Goal: Task Accomplishment & Management: Use online tool/utility

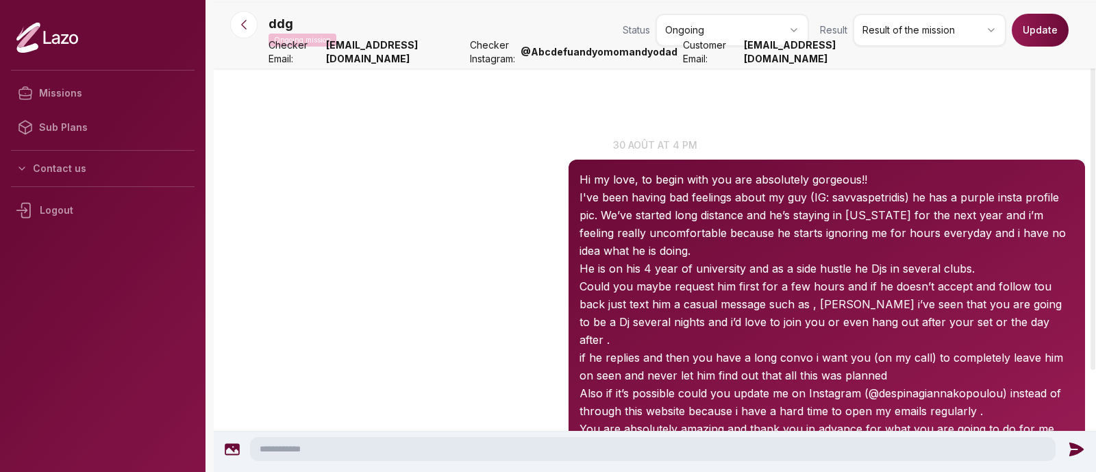
scroll to position [82, 0]
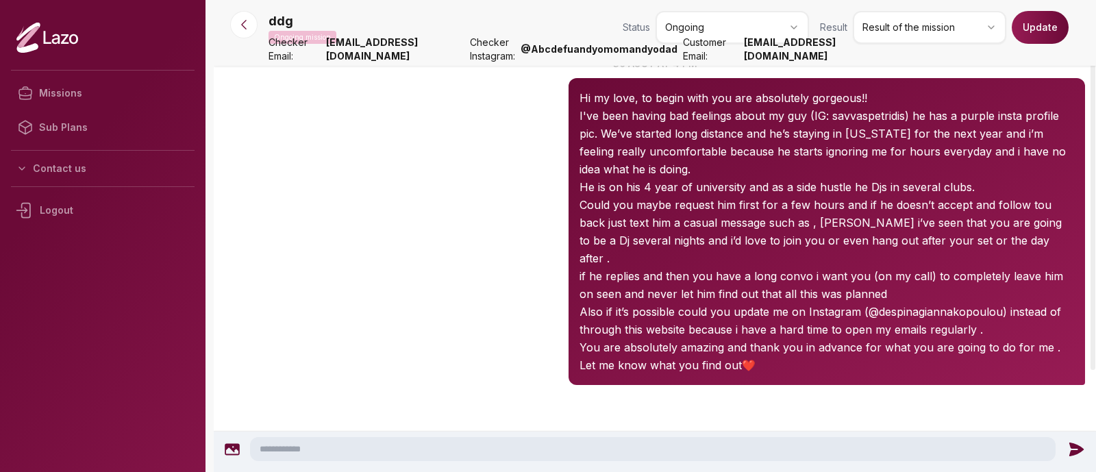
click at [236, 14] on button at bounding box center [243, 24] width 27 height 27
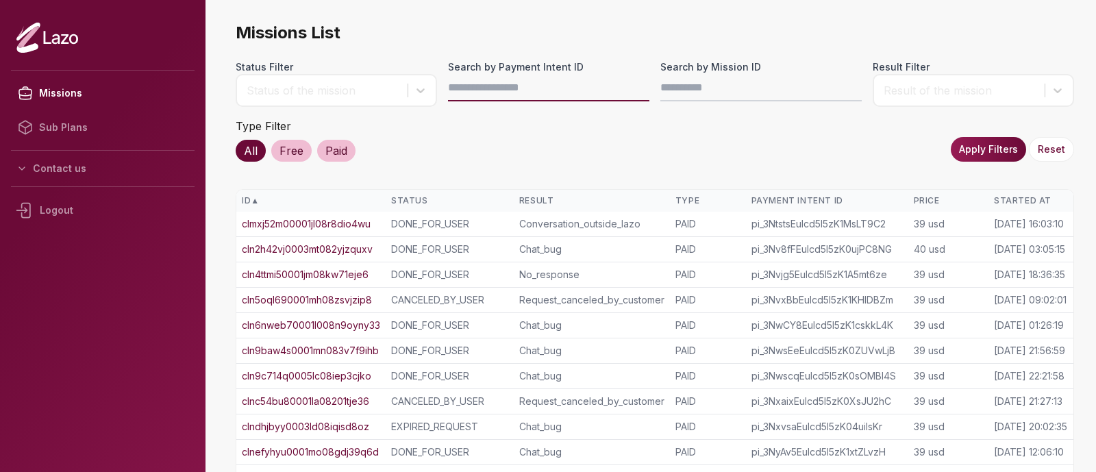
click at [476, 90] on input "Search by Payment Intent ID" at bounding box center [548, 87] width 201 height 27
paste input "**********"
type input "**********"
click at [980, 150] on button "Apply Filters" at bounding box center [988, 149] width 75 height 25
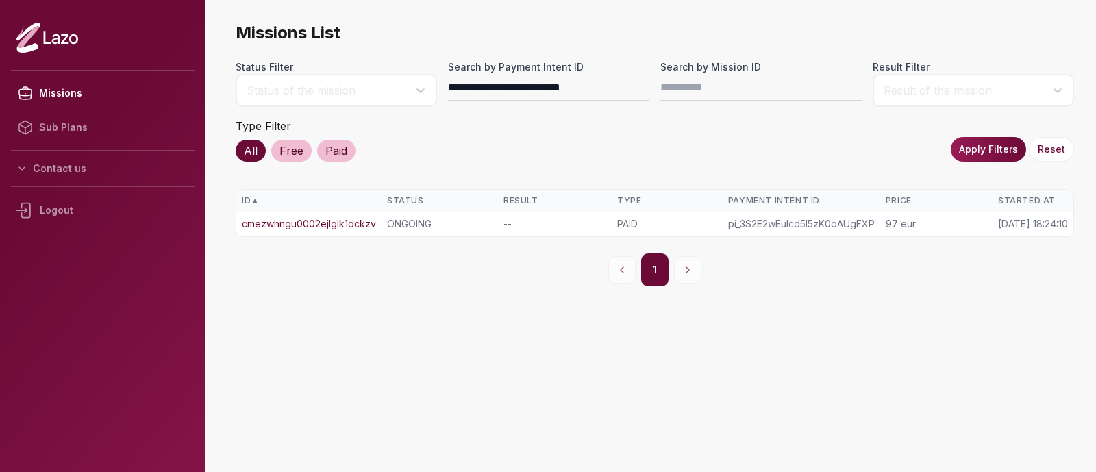
click at [368, 221] on link "cmezwhngu0002ejlglk1ockzv" at bounding box center [309, 224] width 134 height 14
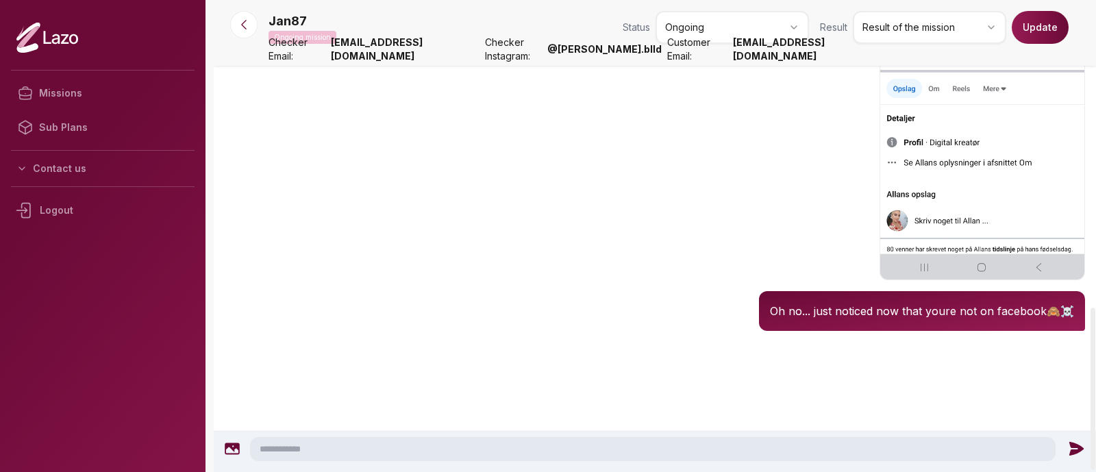
scroll to position [901, 0]
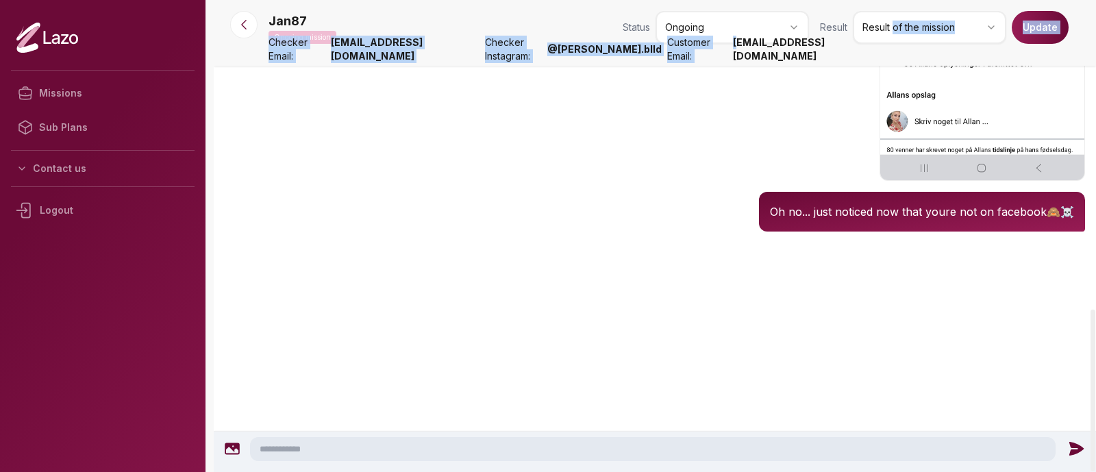
drag, startPoint x: 895, startPoint y: 56, endPoint x: 762, endPoint y: 60, distance: 133.0
click at [762, 60] on nav "Jan87 Ongoing mission Status Ongoing Result Result of the mission Update Checke…" at bounding box center [655, 33] width 883 height 66
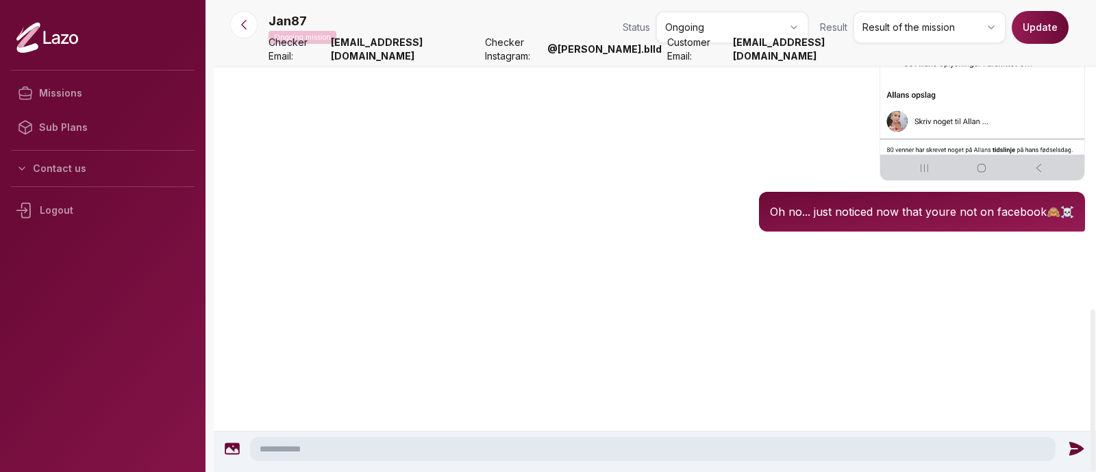
drag, startPoint x: 319, startPoint y: 19, endPoint x: 271, endPoint y: 19, distance: 48.0
click at [271, 19] on div "Jan87 Ongoing mission" at bounding box center [303, 28] width 68 height 32
click at [271, 19] on p "Jan87" at bounding box center [288, 21] width 38 height 19
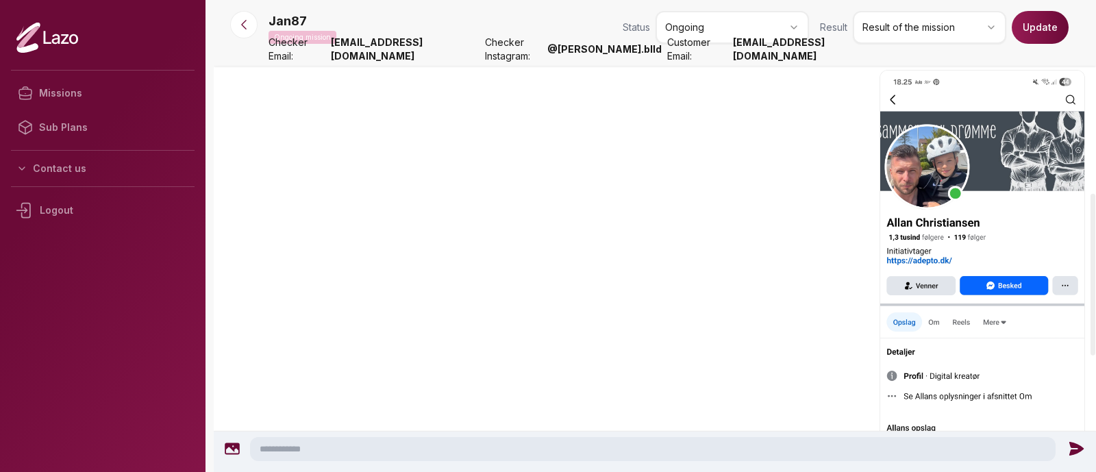
scroll to position [563, 0]
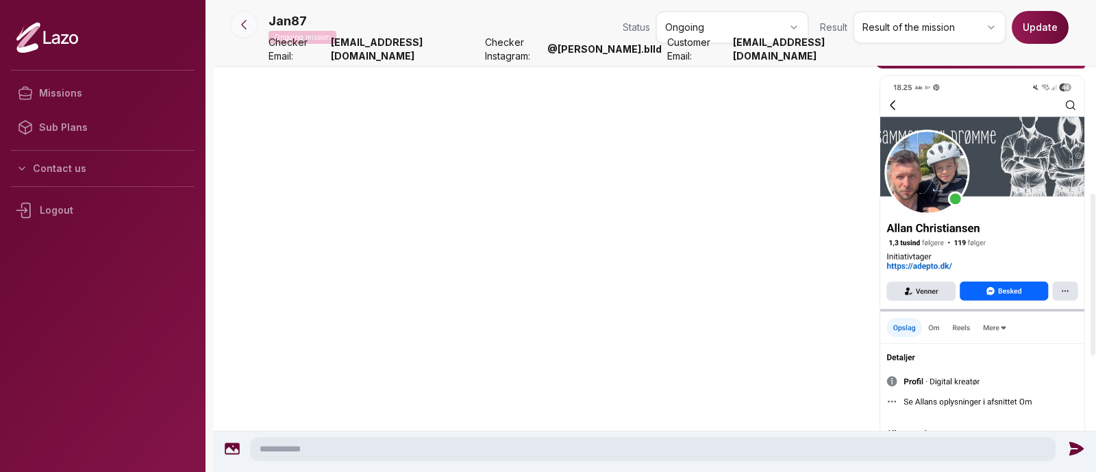
click at [243, 19] on icon at bounding box center [244, 25] width 14 height 14
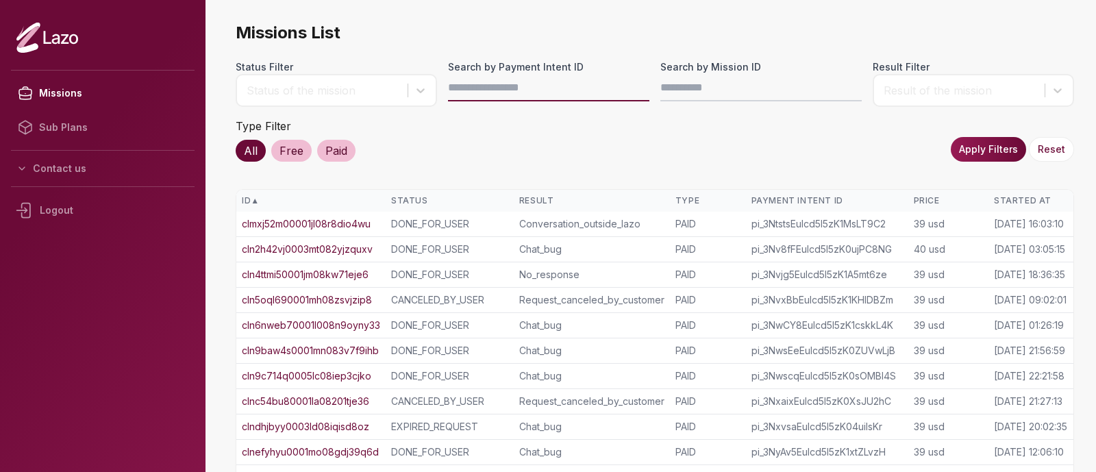
click at [491, 84] on input "Search by Payment Intent ID" at bounding box center [548, 87] width 201 height 27
paste input "**********"
type input "**********"
click at [999, 145] on button "Apply Filters" at bounding box center [988, 149] width 75 height 25
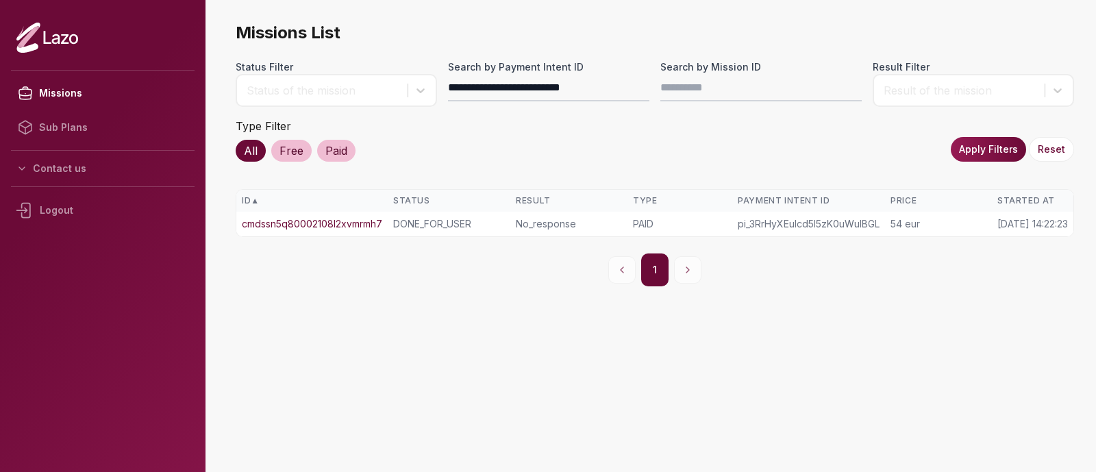
click at [339, 220] on link "cmdssn5q80002108l2xvmrmh7" at bounding box center [312, 224] width 140 height 14
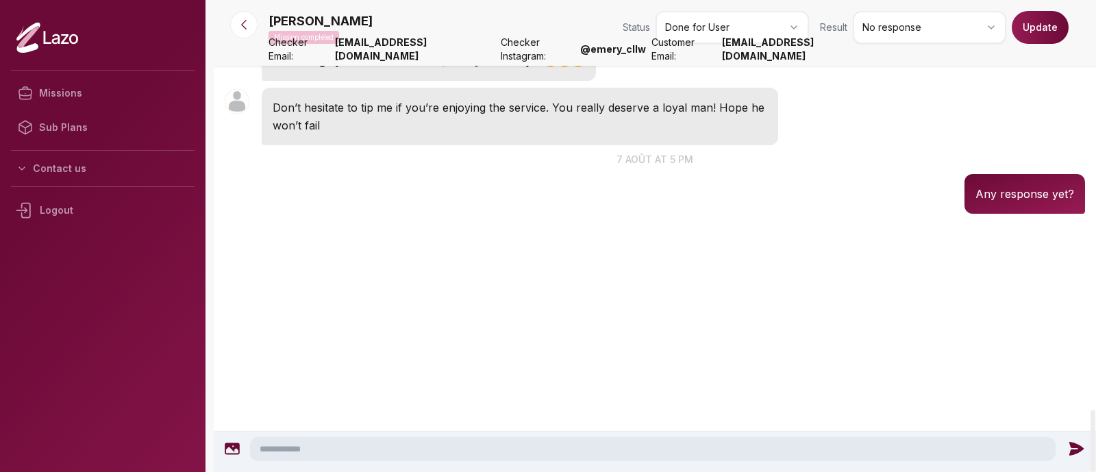
scroll to position [3155, 0]
click at [236, 24] on button at bounding box center [243, 24] width 27 height 27
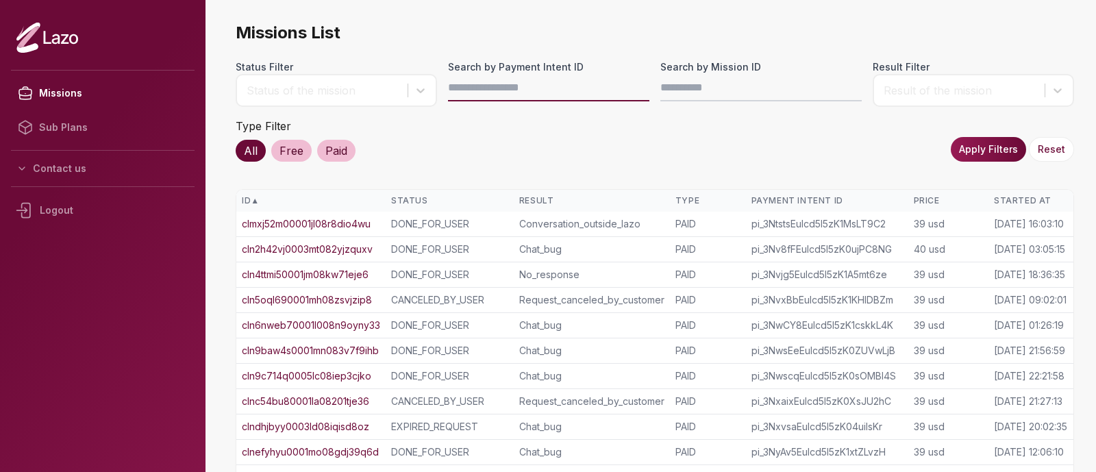
click at [463, 97] on input "Search by Payment Intent ID" at bounding box center [548, 87] width 201 height 27
paste input "**********"
type input "**********"
click at [994, 153] on button "Apply Filters" at bounding box center [988, 149] width 75 height 25
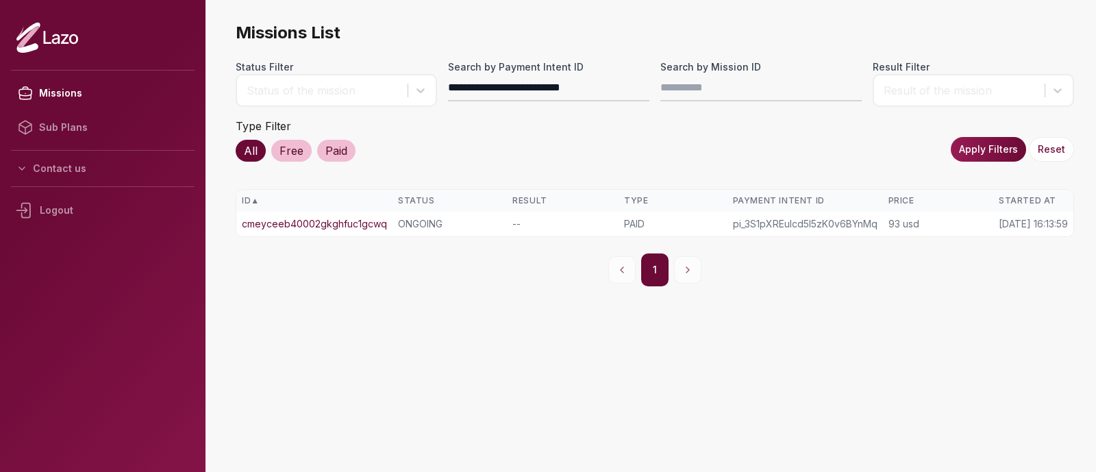
click at [639, 218] on div "PAID" at bounding box center [672, 224] width 97 height 14
click at [351, 217] on link "cmeyceeb40002gkghfuc1gcwq" at bounding box center [314, 224] width 145 height 14
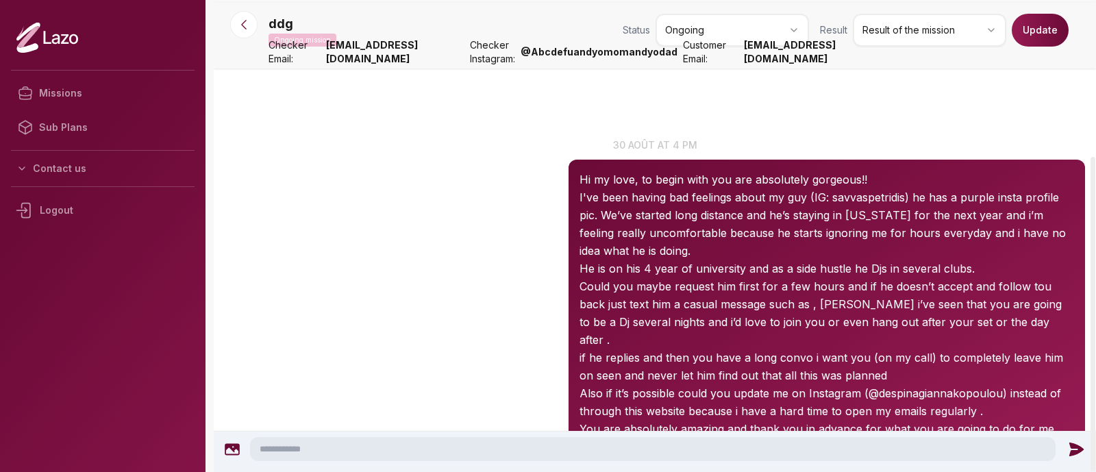
scroll to position [234, 0]
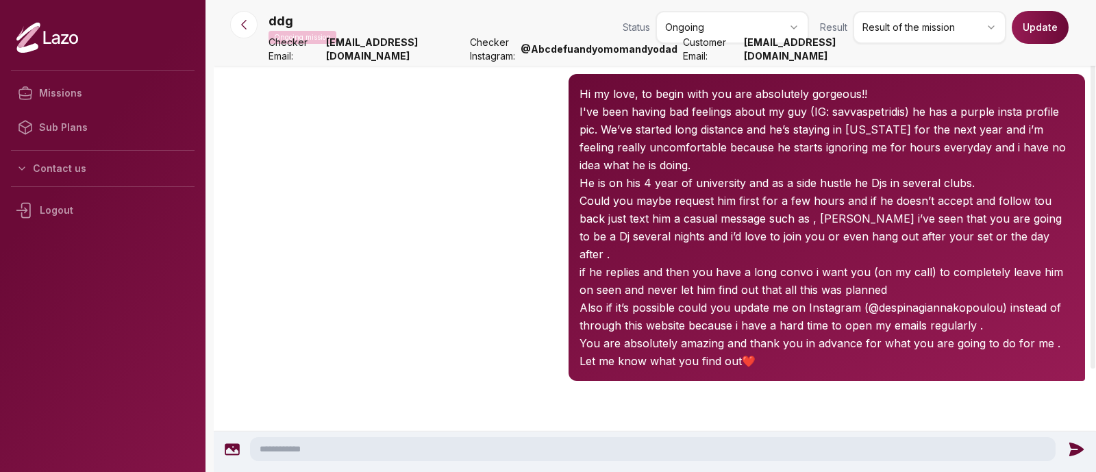
scroll to position [68, 0]
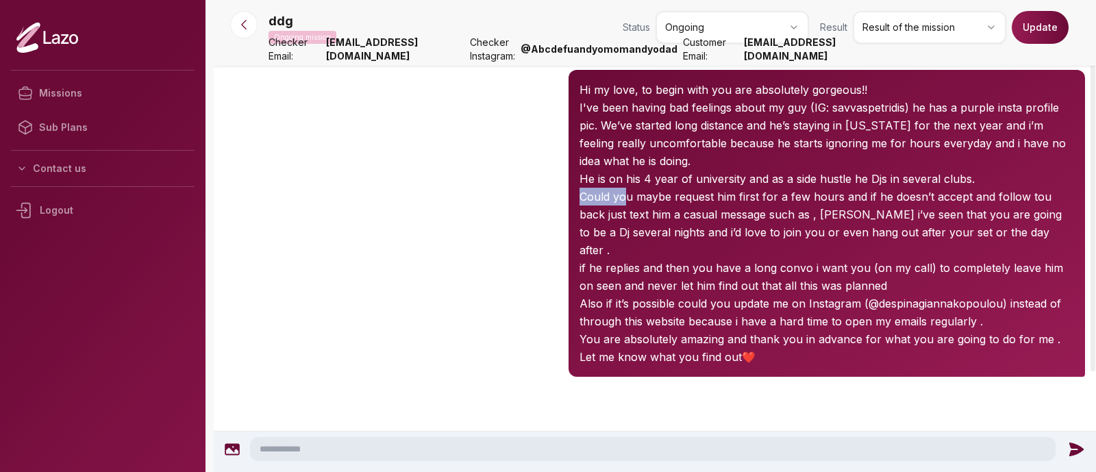
drag, startPoint x: 579, startPoint y: 194, endPoint x: 633, endPoint y: 210, distance: 56.6
click at [633, 210] on div "Hi my love, to begin with you are absolutely gorgeous!! I've been having bad fe…" at bounding box center [827, 223] width 517 height 307
